Goal: Task Accomplishment & Management: Use online tool/utility

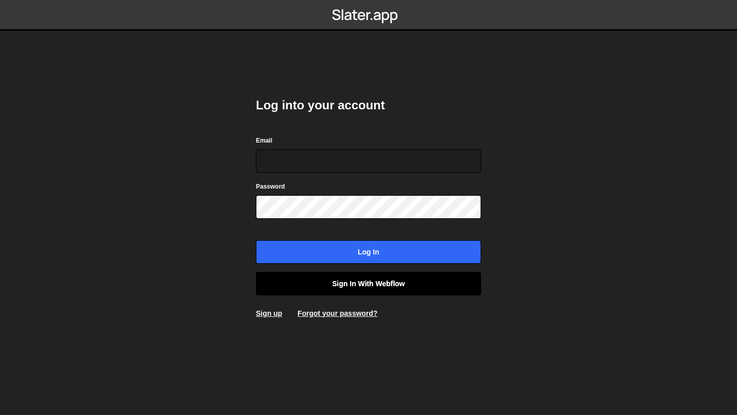
click at [369, 283] on link "Sign in with Webflow" at bounding box center [368, 284] width 225 height 24
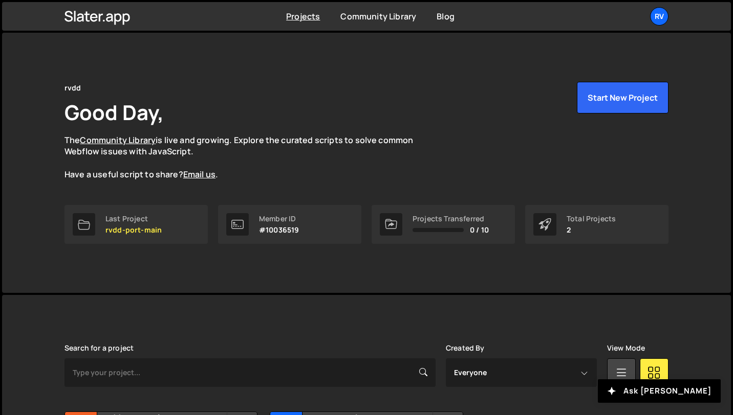
scroll to position [111, 0]
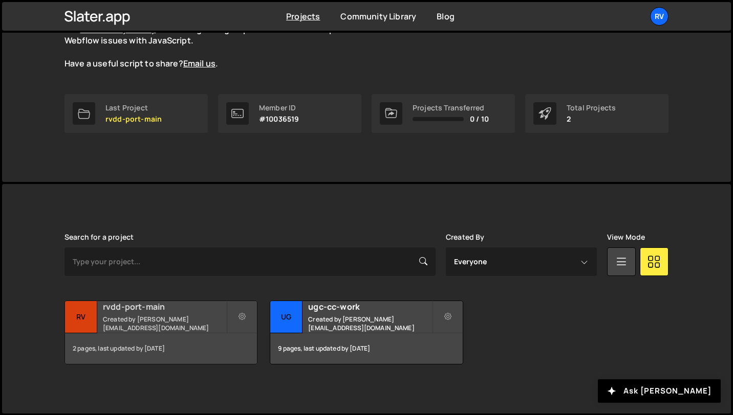
click at [135, 313] on h2 "rvdd-port-main" at bounding box center [164, 306] width 123 height 11
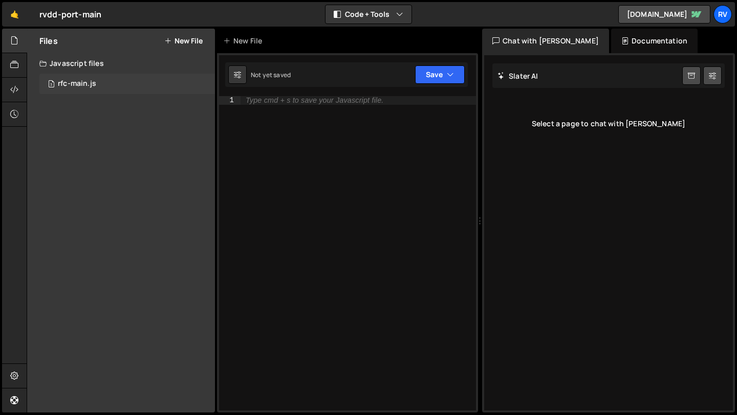
click at [67, 89] on div "3 rfc-main.js 0" at bounding box center [126, 84] width 175 height 20
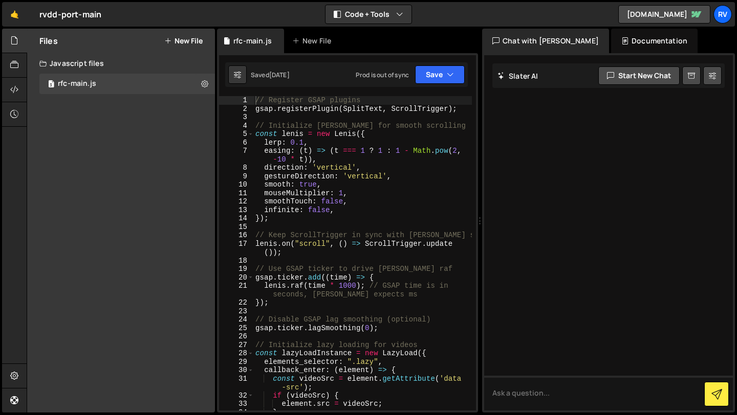
click at [415, 262] on div "// Register GSAP plugins gsap . registerPlugin ( SplitText , ScrollTrigger ) ; …" at bounding box center [362, 262] width 218 height 332
click at [397, 227] on div "// Register GSAP plugins gsap . registerPlugin ( SplitText , ScrollTrigger ) ; …" at bounding box center [362, 262] width 218 height 332
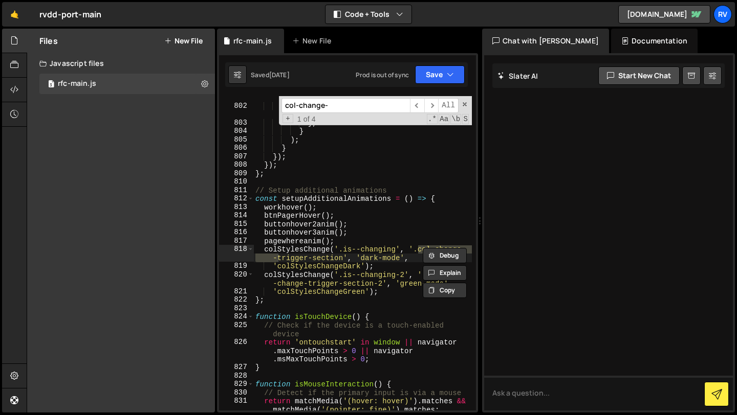
scroll to position [7719, 0]
type input "col-change-trig"
click at [374, 218] on div "toggleActions : 'play none none none' , markers : false , // Set markers to fal…" at bounding box center [362, 255] width 218 height 340
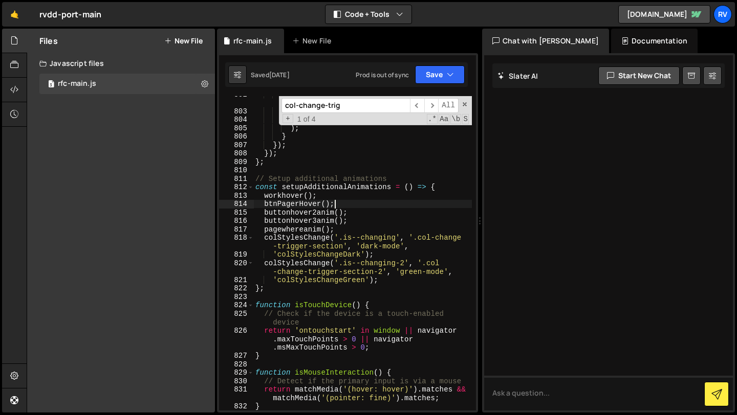
scroll to position [7730, 0]
click at [352, 249] on div "markers : false , // Set markers to false } , } ) ; } }) ; }) ; } ; // Setup ad…" at bounding box center [362, 260] width 218 height 340
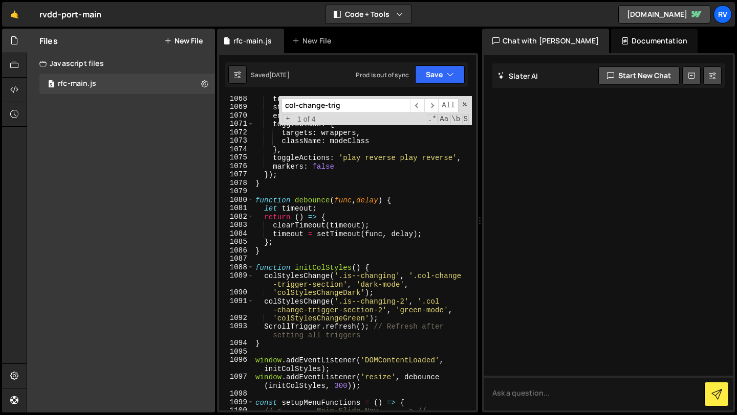
scroll to position [10393, 0]
click at [464, 103] on span at bounding box center [464, 104] width 7 height 7
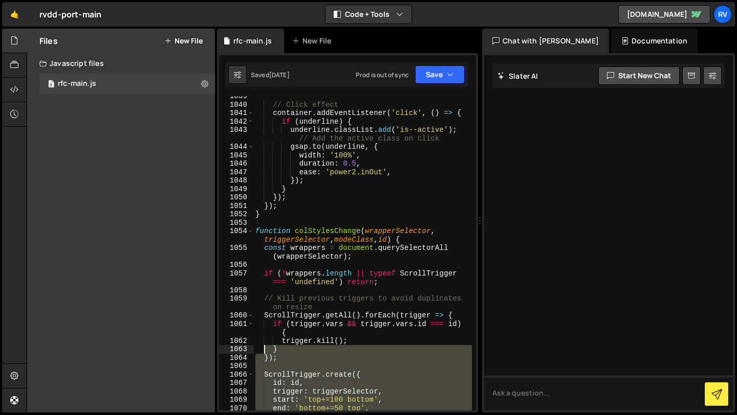
scroll to position [10098, 0]
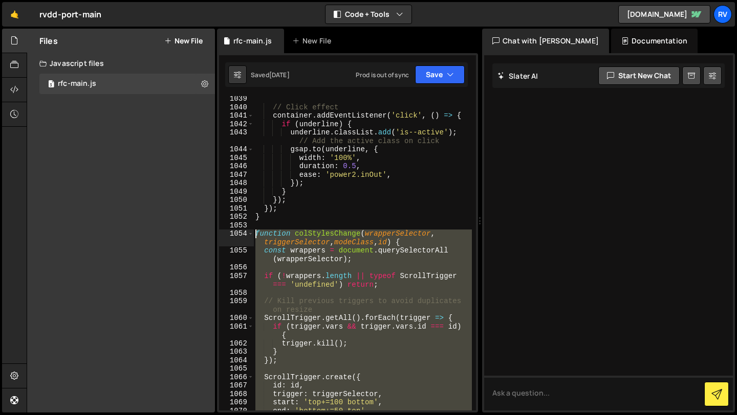
drag, startPoint x: 263, startPoint y: 400, endPoint x: 244, endPoint y: 235, distance: 165.8
click at [244, 235] on div "colStylesChange('.is--changing', '.col-change-trigger-section', 'dark-mode', 10…" at bounding box center [347, 253] width 257 height 315
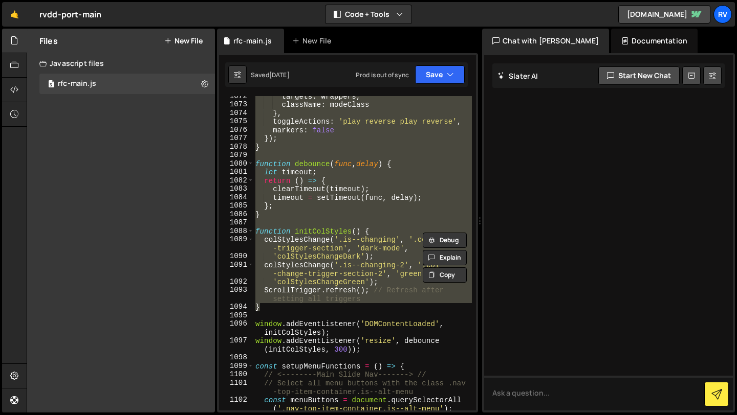
scroll to position [10425, 0]
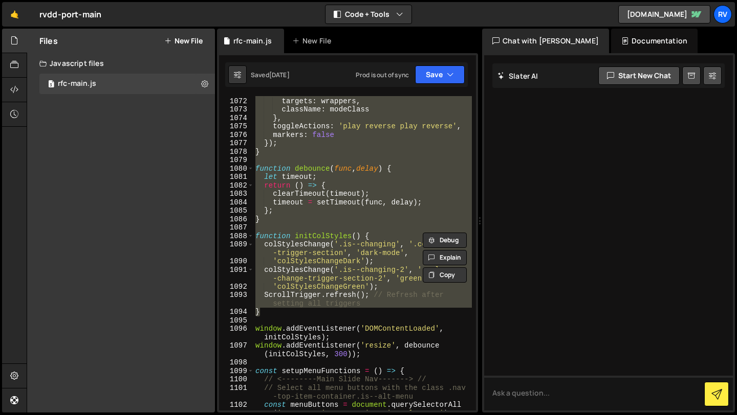
click at [300, 309] on div "toggleClass : { targets : wrappers , className : modeClass } , toggleActions : …" at bounding box center [362, 253] width 218 height 315
type textarea "}"
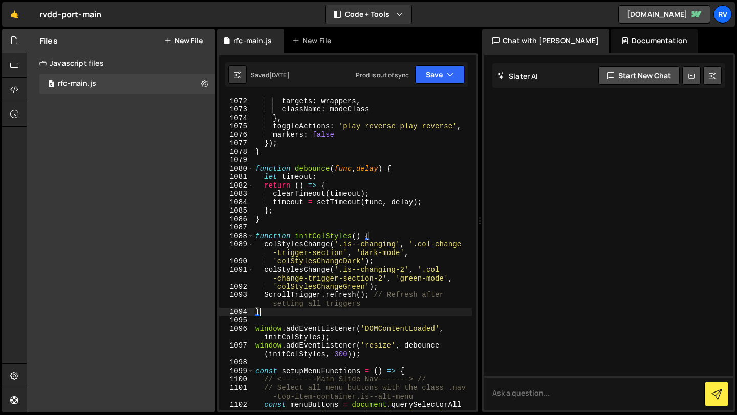
click at [284, 315] on div "toggleClass : { targets : wrappers , className : modeClass } , toggleActions : …" at bounding box center [362, 259] width 218 height 340
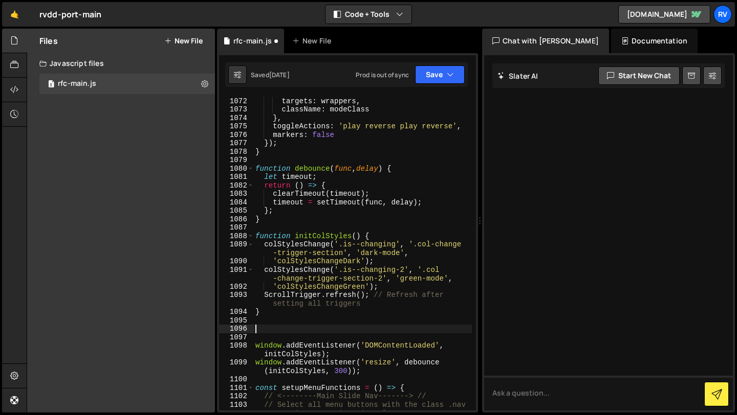
paste textarea "}"
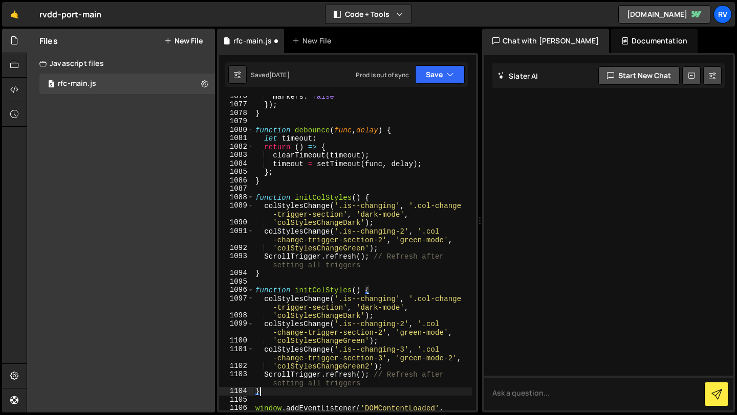
scroll to position [10468, 0]
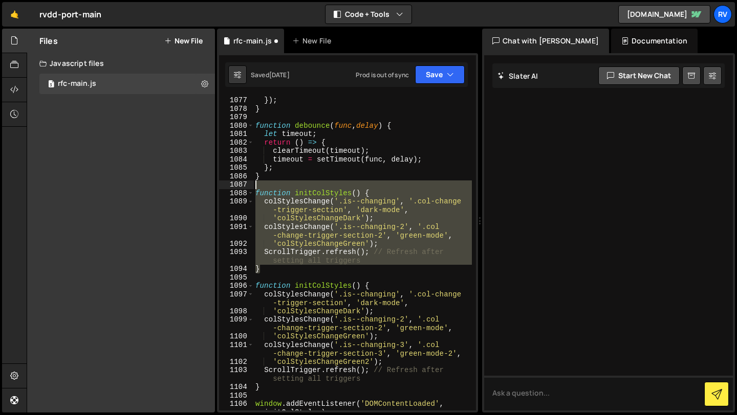
drag, startPoint x: 267, startPoint y: 270, endPoint x: 233, endPoint y: 189, distance: 87.3
click at [233, 189] on div "} 1077 1078 1079 1080 1081 1082 1083 1084 1085 1086 1087 1088 1089 1090 1091 10…" at bounding box center [347, 253] width 257 height 315
type textarea "function initColStyles() {"
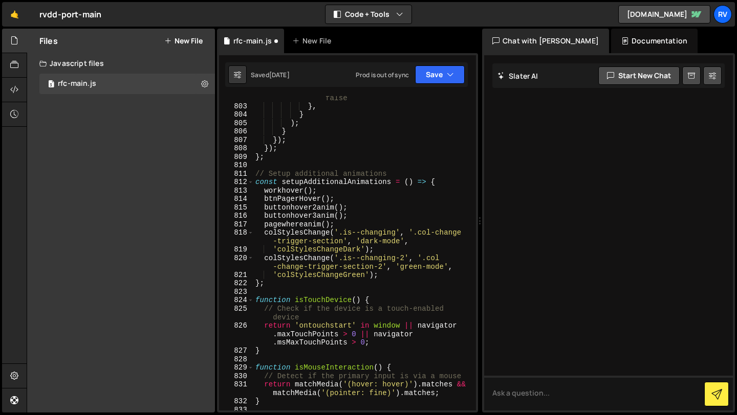
scroll to position [7736, 0]
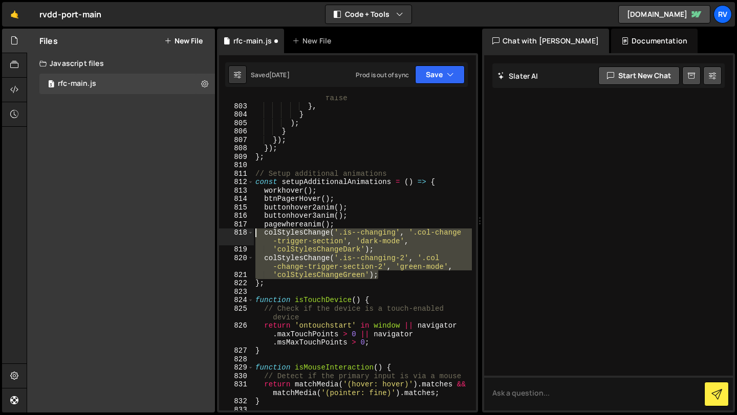
drag, startPoint x: 387, startPoint y: 278, endPoint x: 244, endPoint y: 232, distance: 150.0
click at [244, 232] on div "802 803 804 805 806 807 808 809 810 811 812 813 814 815 816 817 818 819 820 821…" at bounding box center [347, 253] width 257 height 315
click at [389, 274] on div "markers : false , // Set markers to false } , } ) ; } }) ; }) ; } ; // Setup ad…" at bounding box center [362, 253] width 218 height 315
type textarea "'colStylesChangeGreen');"
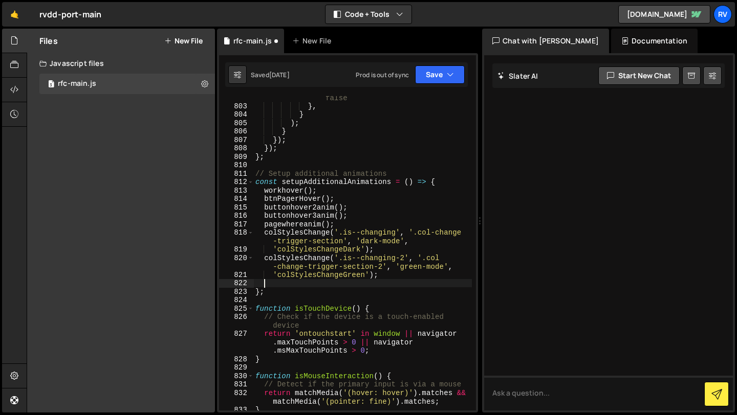
scroll to position [0, 0]
paste textarea
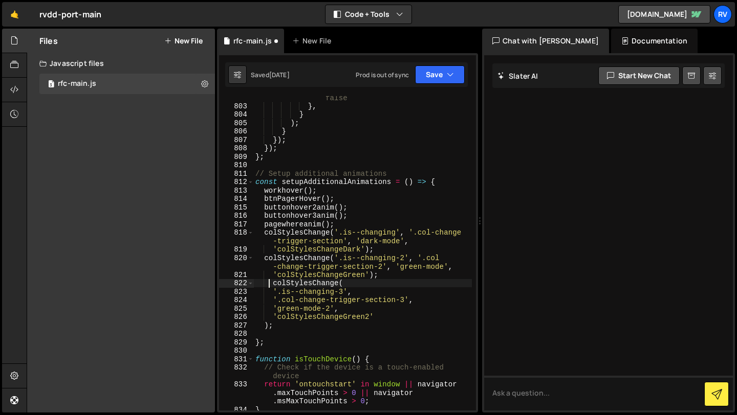
click at [271, 287] on div "markers : false , // Set markers to false } , } ) ; } }) ; }) ; } ; // Setup ad…" at bounding box center [362, 255] width 218 height 340
click at [275, 293] on div "markers : false , // Set markers to false } , } ) ; } }) ; }) ; } ; // Setup ad…" at bounding box center [362, 255] width 218 height 340
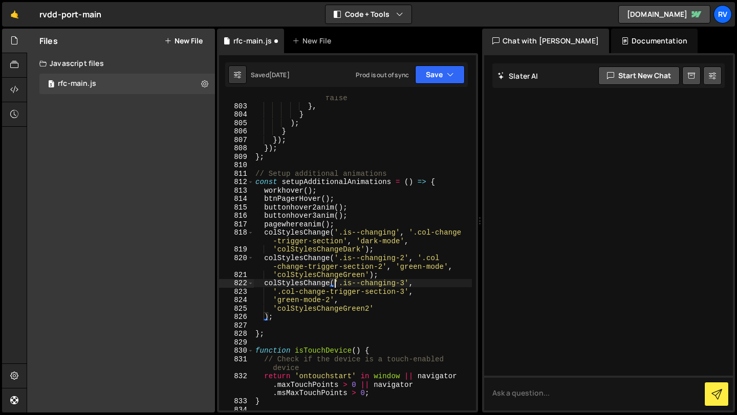
click at [275, 291] on div "markers : false , // Set markers to false } , } ) ; } }) ; }) ; } ; // Setup ad…" at bounding box center [362, 255] width 218 height 340
click at [275, 301] on div "markers : false , // Set markers to false } , } ) ; } }) ; }) ; } ; // Setup ad…" at bounding box center [362, 255] width 218 height 340
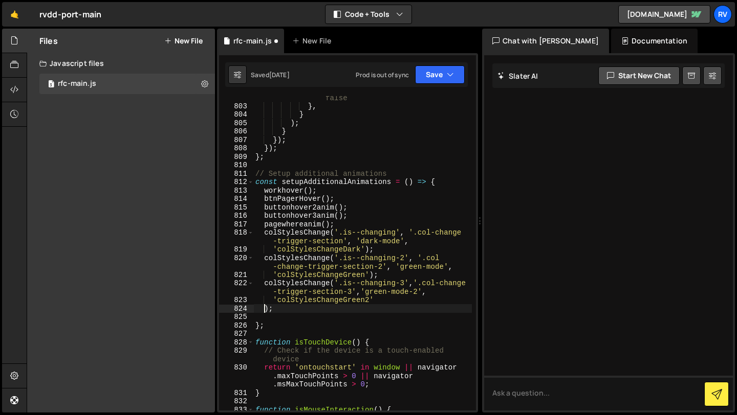
click at [266, 309] on div "markers : false , // Set markers to false } , } ) ; } }) ; }) ; } ; // Setup ad…" at bounding box center [362, 255] width 218 height 340
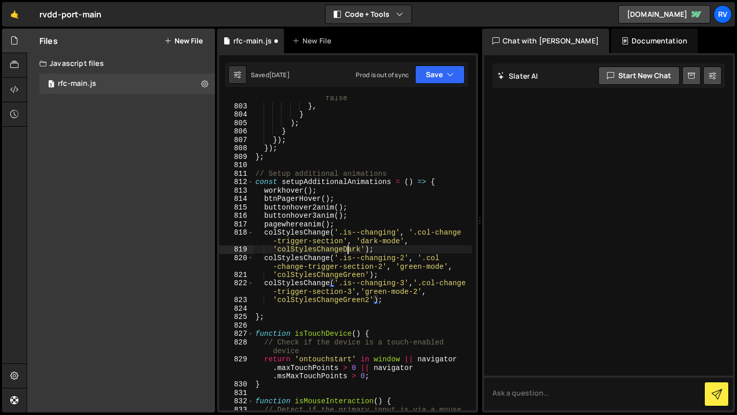
click at [347, 253] on div "markers : false , // Set markers to false } , } ) ; } }) ; }) ; } ; // Setup ad…" at bounding box center [362, 259] width 218 height 348
click at [450, 77] on icon "button" at bounding box center [450, 75] width 7 height 10
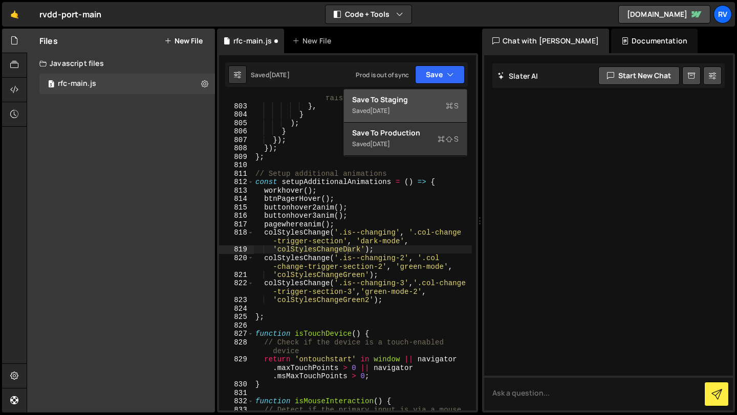
click at [446, 99] on div "Save to Staging S" at bounding box center [405, 100] width 106 height 10
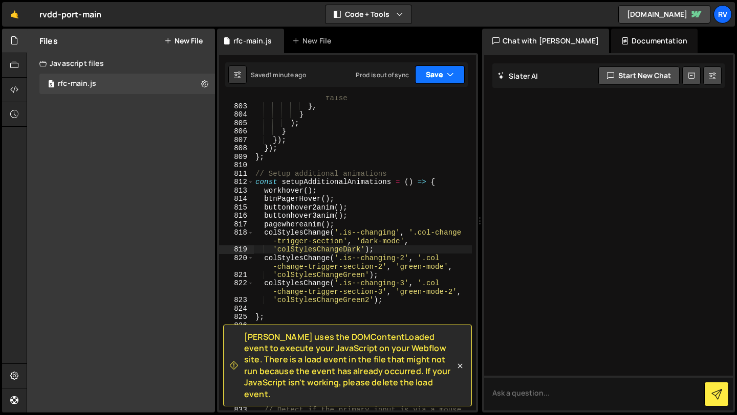
click at [445, 76] on button "Save" at bounding box center [440, 74] width 50 height 18
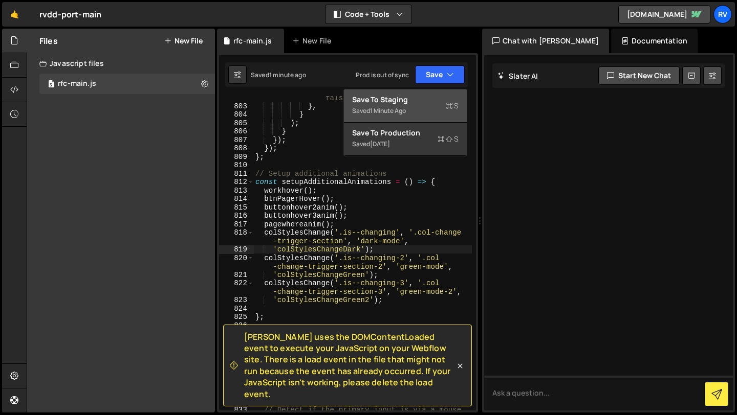
click at [415, 98] on div "Save to Staging S" at bounding box center [405, 100] width 106 height 10
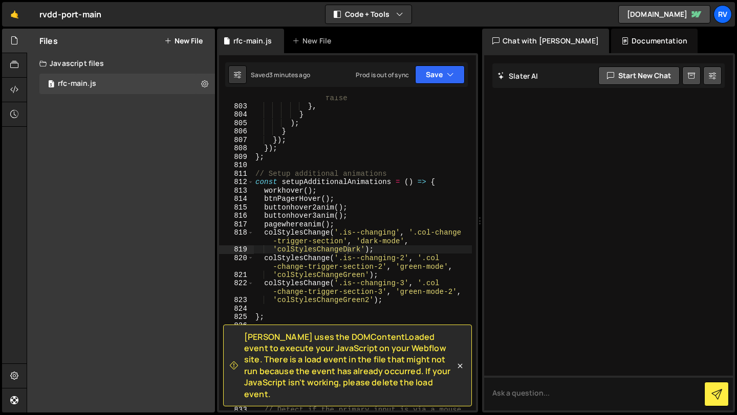
click at [382, 135] on div "markers : false , // Set markers to false } , } ) ; } }) ; }) ; } ; // Setup ad…" at bounding box center [362, 259] width 218 height 348
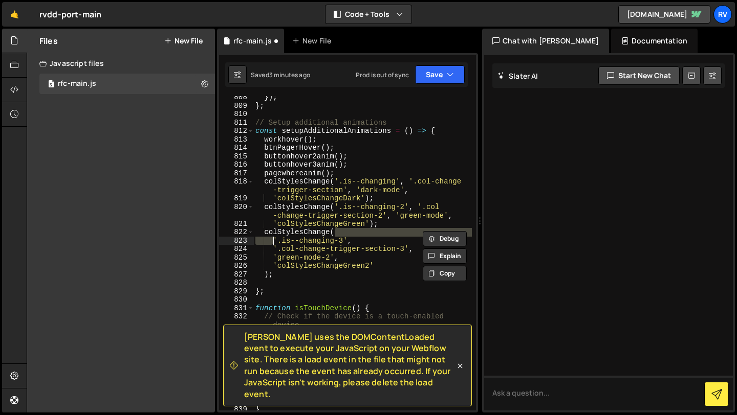
type textarea "colStylesChange("
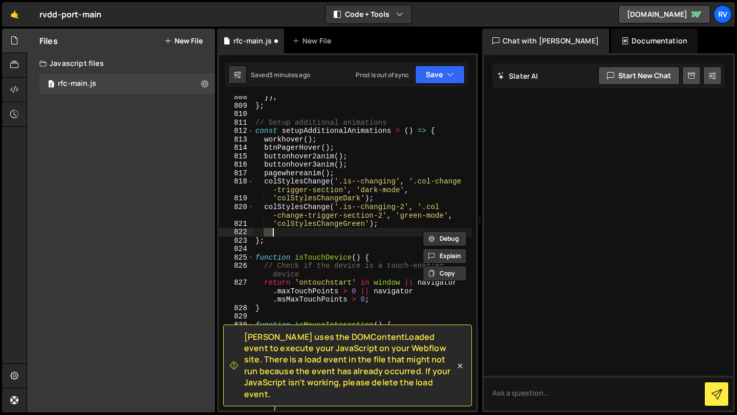
type textarea "ScrollTrigger.refresh(); // Refresh after setting all triggers }"
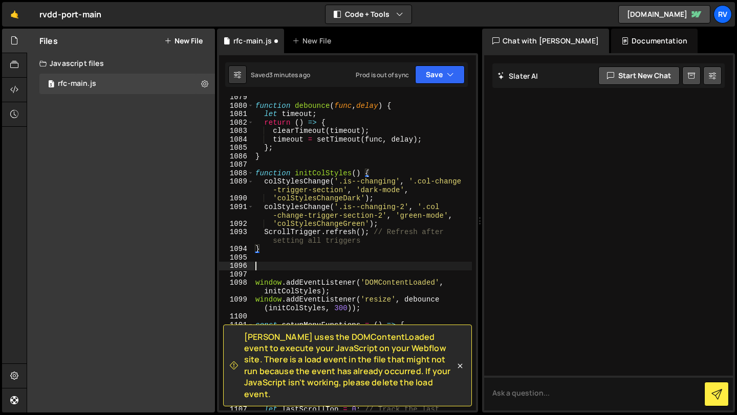
scroll to position [10488, 0]
type textarea "}"
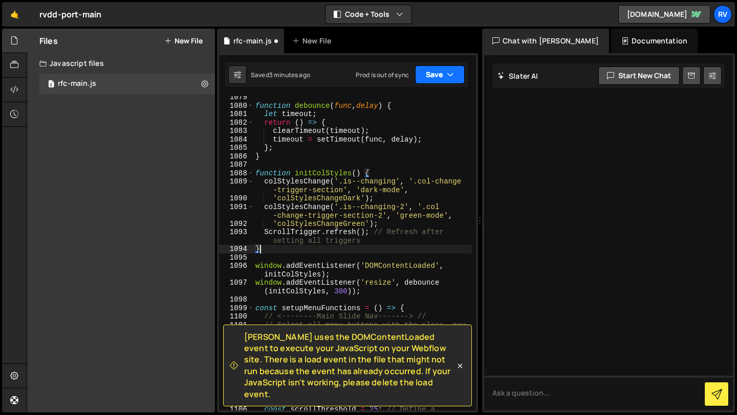
click at [435, 68] on button "Save" at bounding box center [440, 74] width 50 height 18
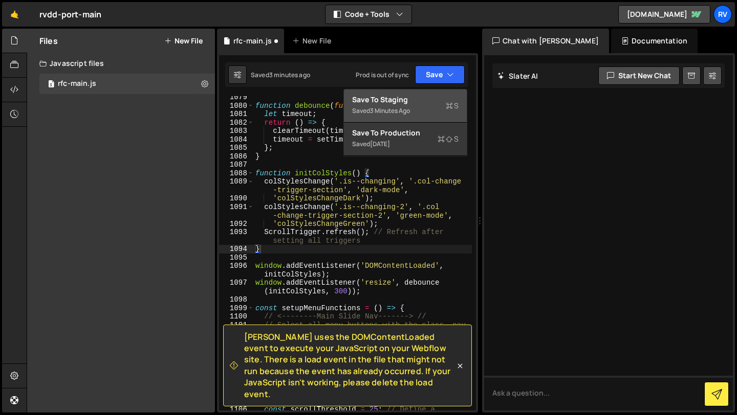
click at [428, 101] on div "Save to Staging S" at bounding box center [405, 100] width 106 height 10
